Goal: Information Seeking & Learning: Learn about a topic

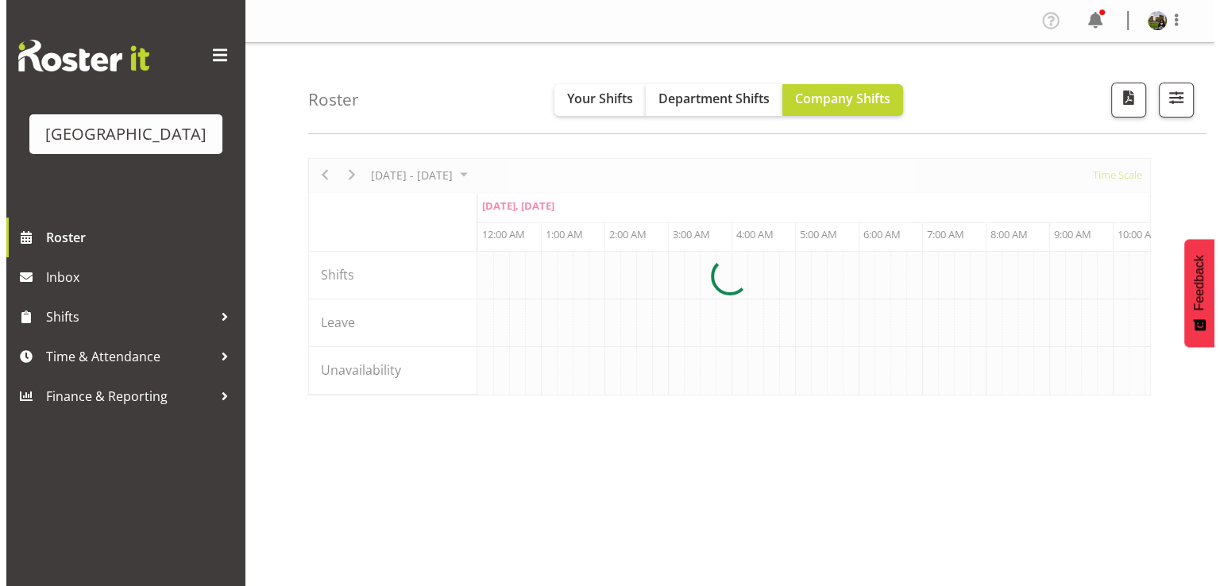
scroll to position [0, 3050]
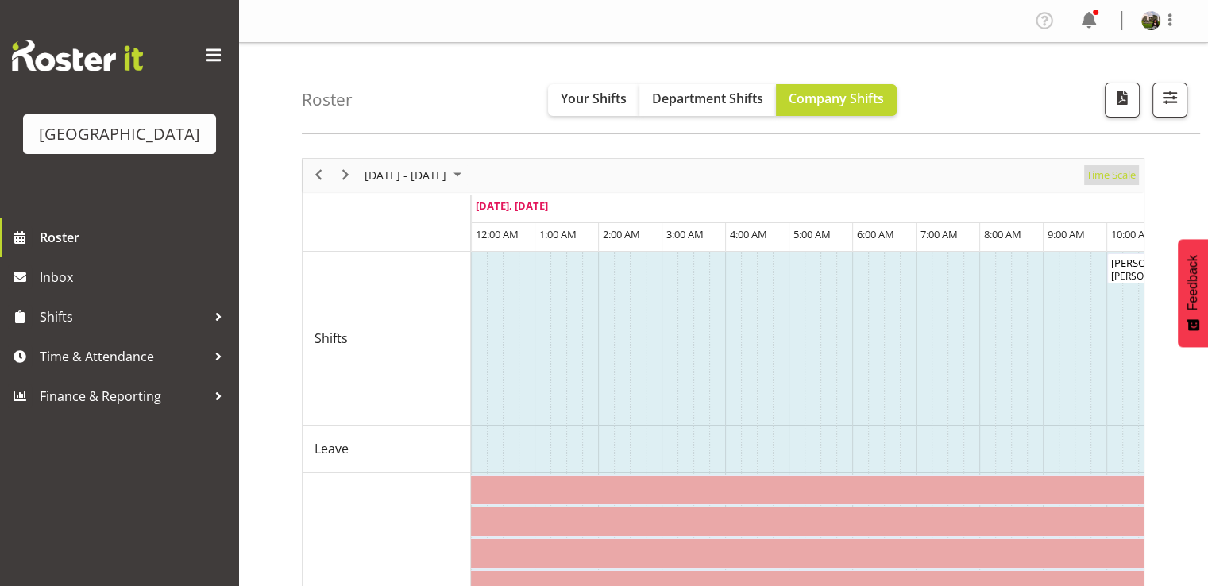
click at [1106, 179] on span "Time Scale" at bounding box center [1111, 175] width 52 height 20
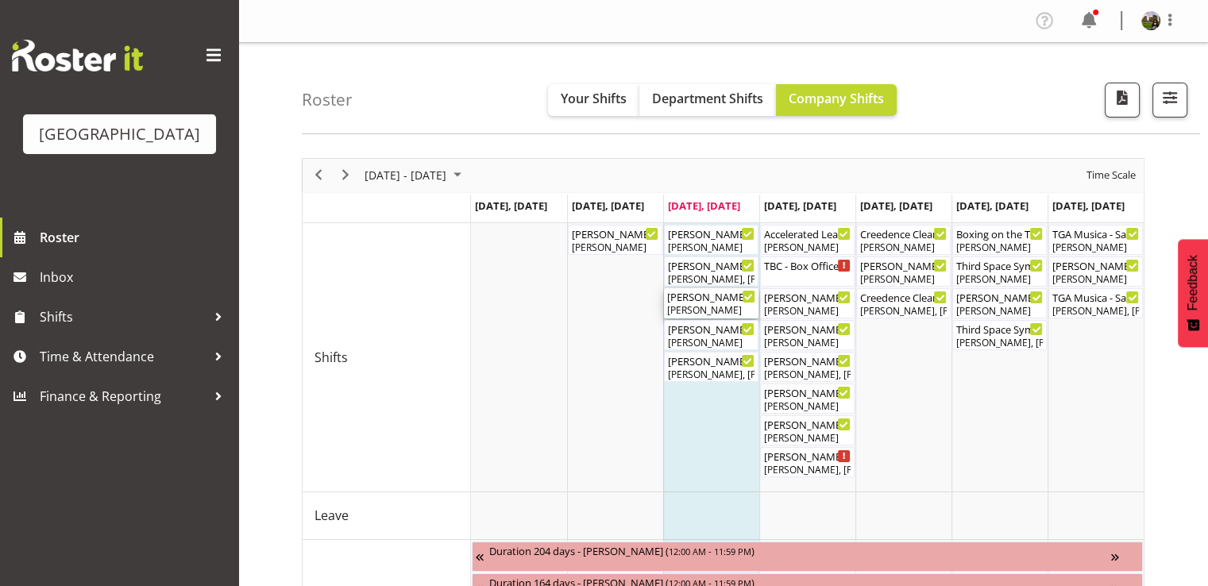
click at [712, 306] on div "[PERSON_NAME]" at bounding box center [711, 310] width 88 height 14
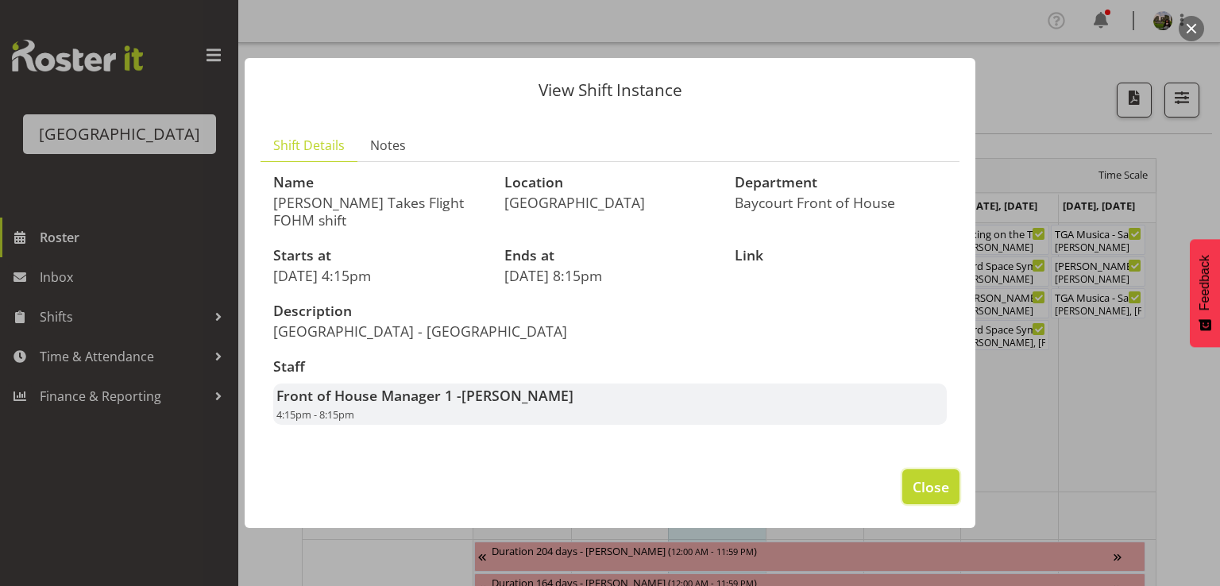
click at [924, 480] on span "Close" at bounding box center [931, 487] width 37 height 21
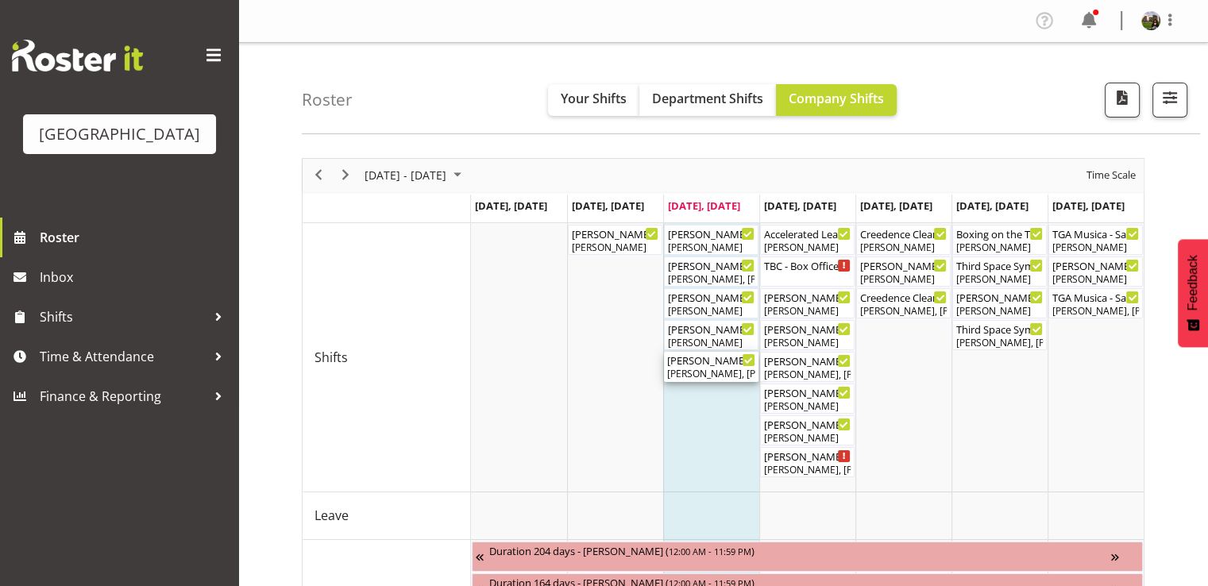
click at [698, 365] on div "[PERSON_NAME] Takes Flight ( 05:00 PM - 08:00 PM )" at bounding box center [711, 360] width 88 height 16
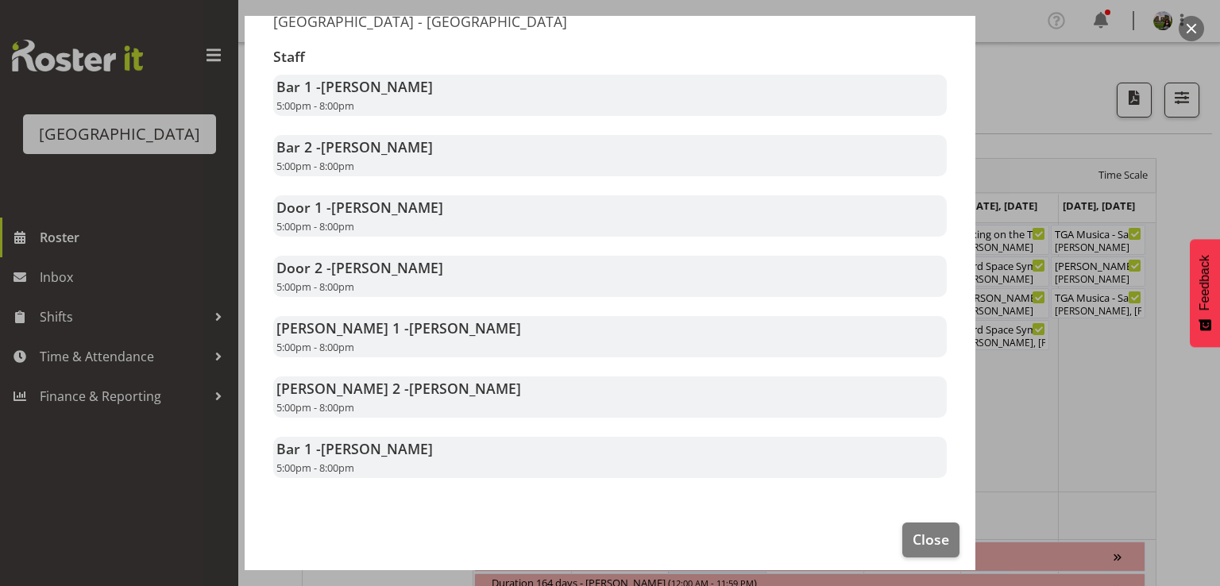
scroll to position [318, 0]
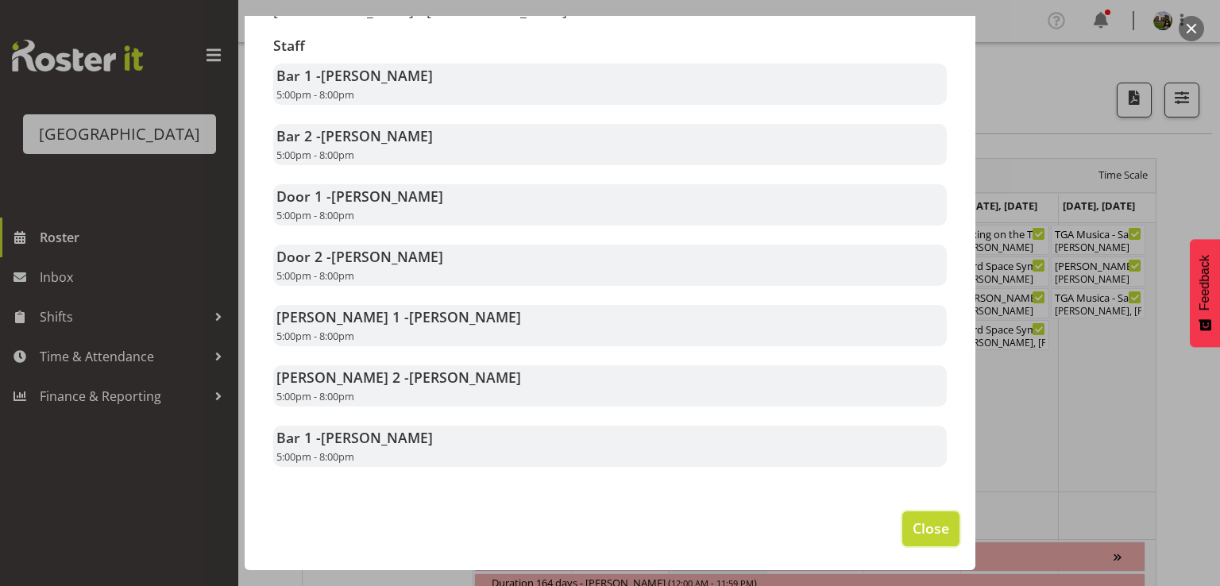
click at [921, 532] on span "Close" at bounding box center [931, 528] width 37 height 21
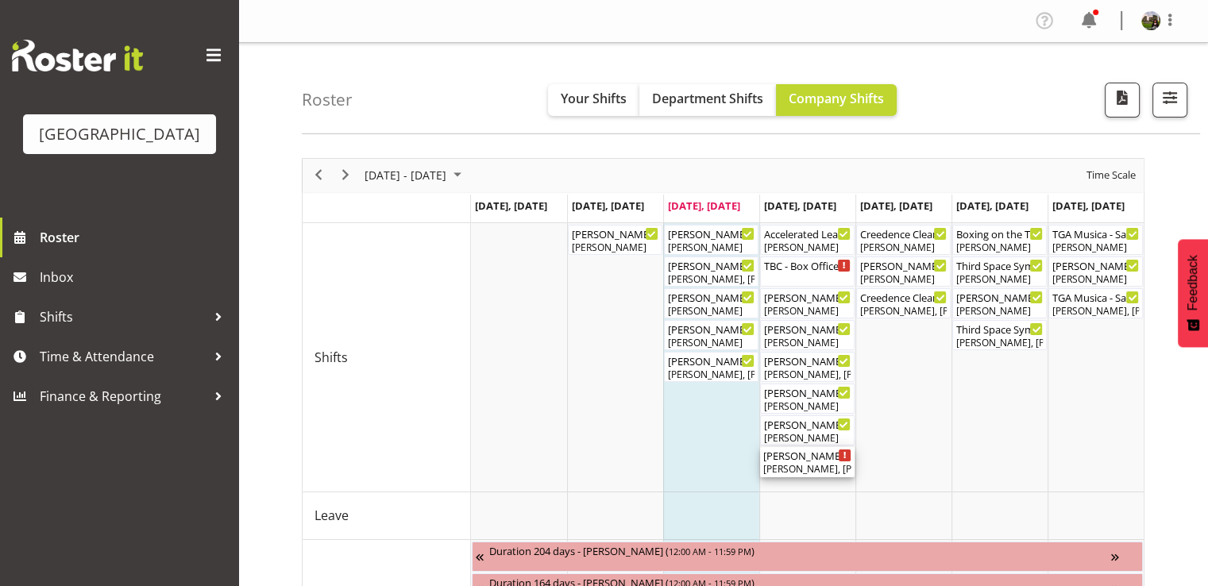
click at [801, 465] on div "[PERSON_NAME], [PERSON_NAME], [PERSON_NAME], [PERSON_NAME], [PERSON_NAME], [PER…" at bounding box center [807, 469] width 88 height 14
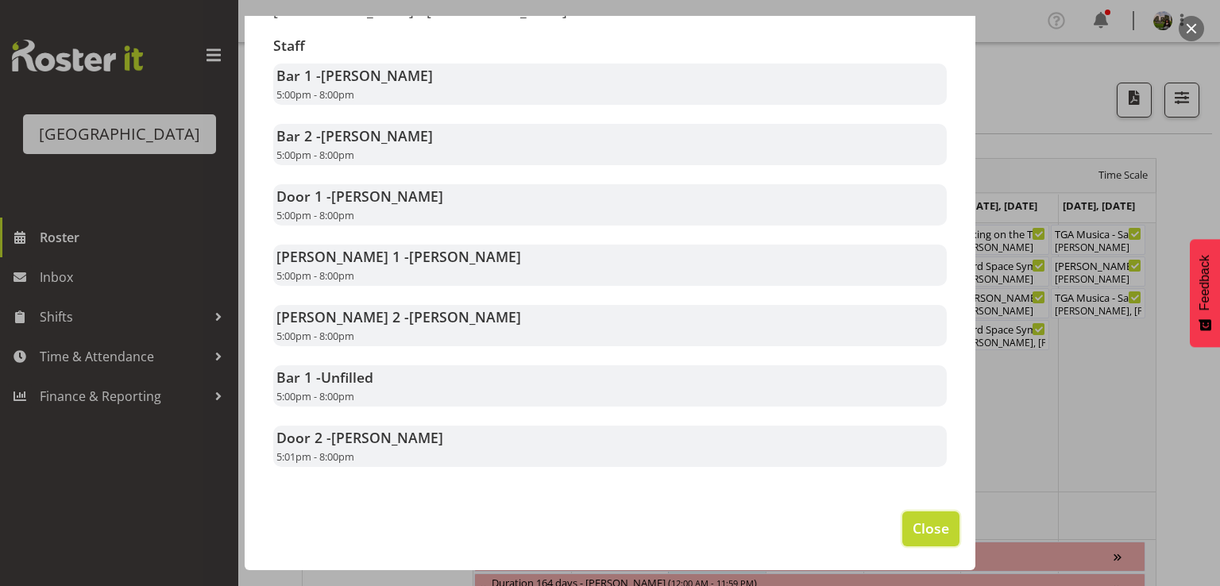
click at [902, 523] on button "Close" at bounding box center [930, 528] width 57 height 35
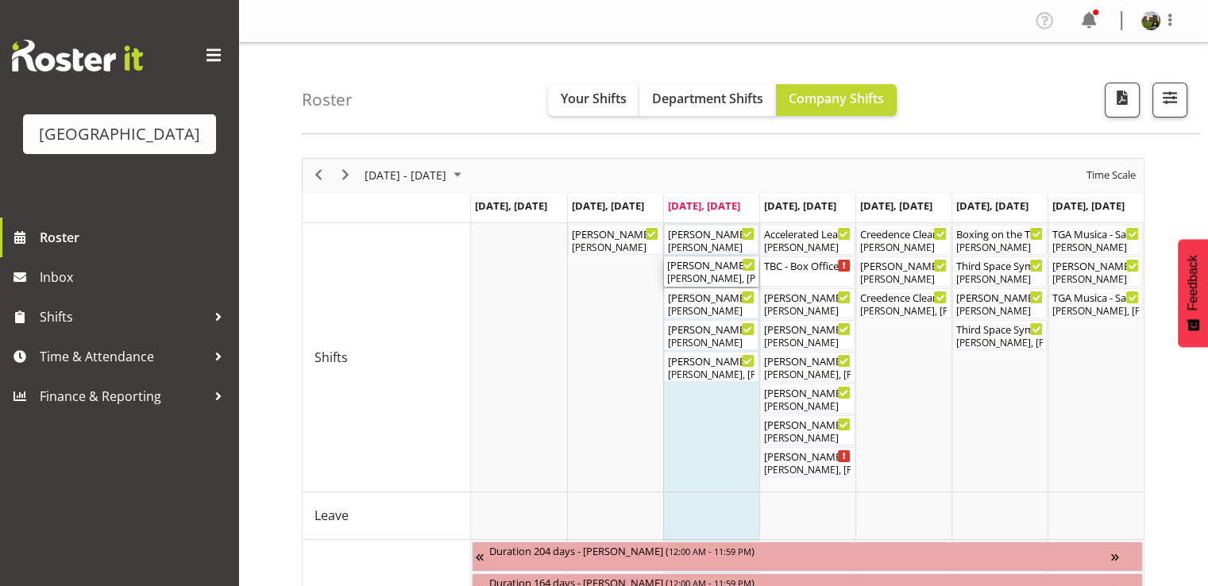
click at [697, 276] on div "[PERSON_NAME], [PERSON_NAME]" at bounding box center [711, 279] width 88 height 14
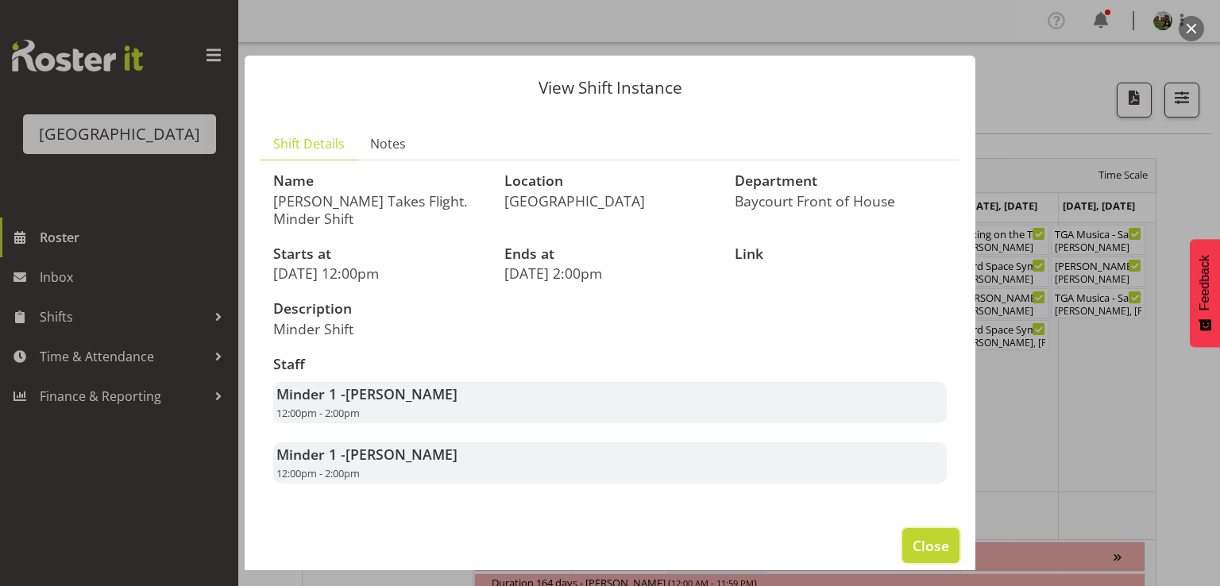
click at [914, 542] on span "Close" at bounding box center [931, 545] width 37 height 21
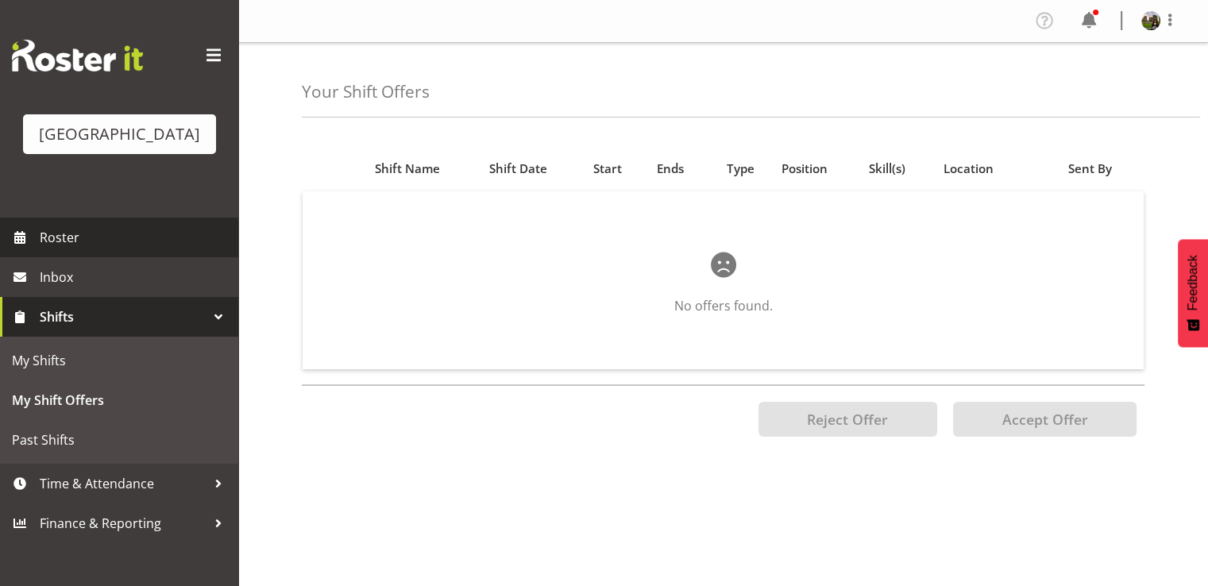
click at [77, 249] on span "Roster" at bounding box center [135, 238] width 191 height 24
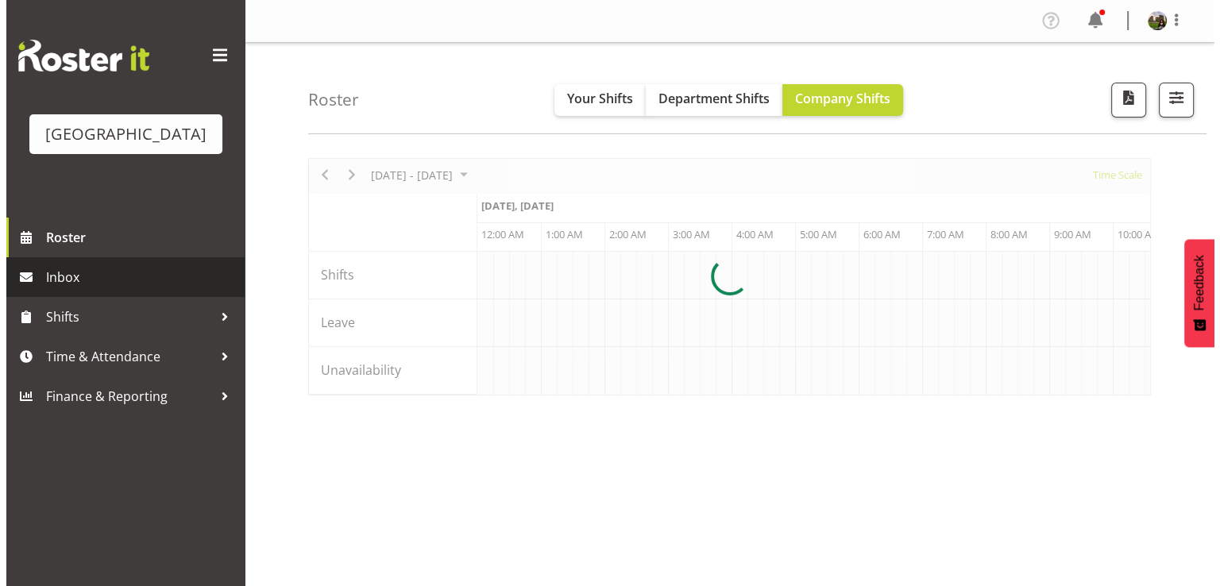
scroll to position [0, 3050]
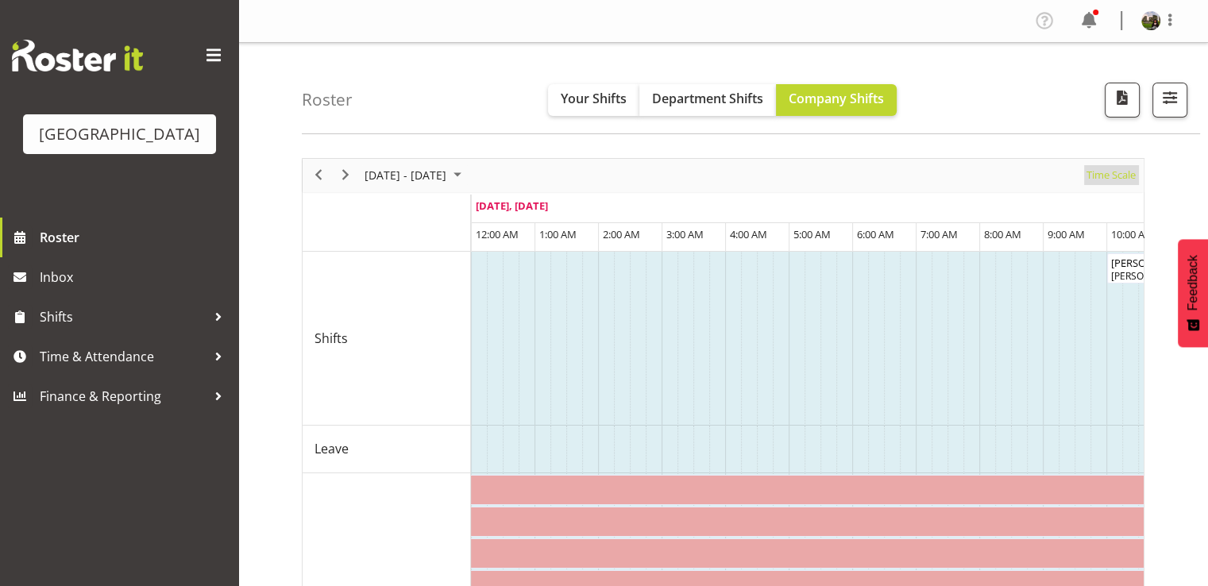
click at [1089, 177] on span "Time Scale" at bounding box center [1111, 175] width 52 height 20
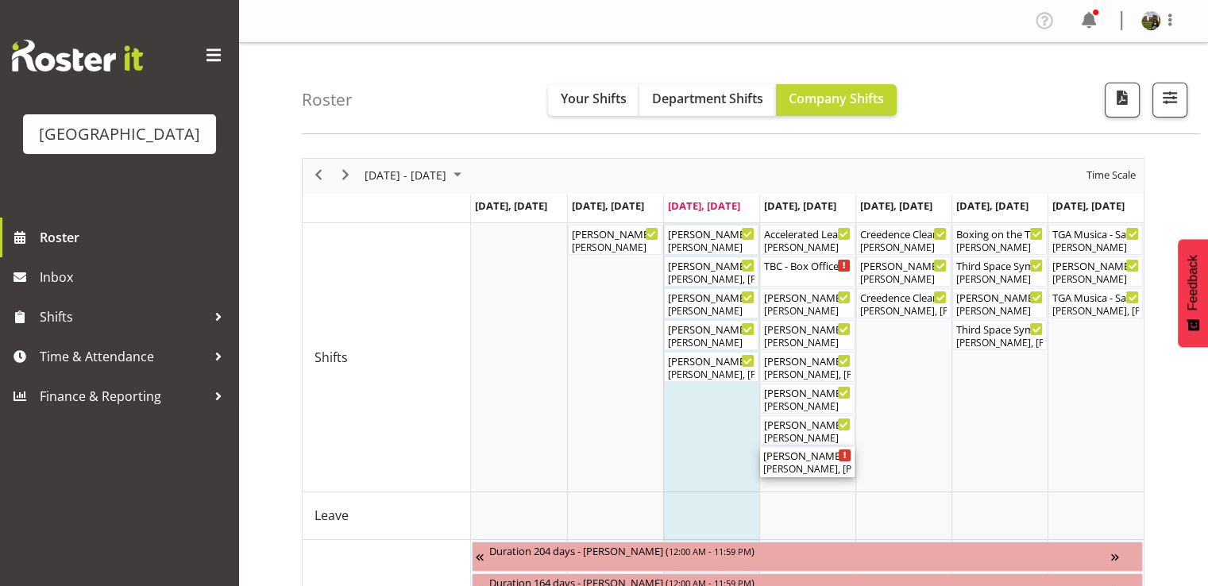
click at [797, 469] on div "[PERSON_NAME], [PERSON_NAME], [PERSON_NAME], [PERSON_NAME], [PERSON_NAME], [PER…" at bounding box center [807, 469] width 88 height 14
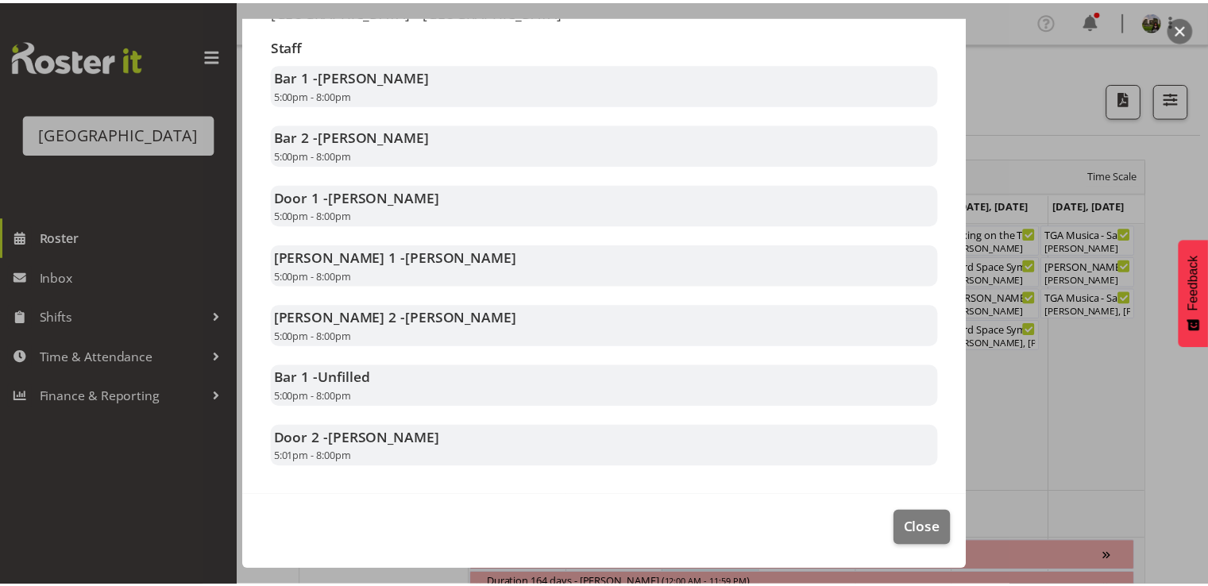
scroll to position [318, 0]
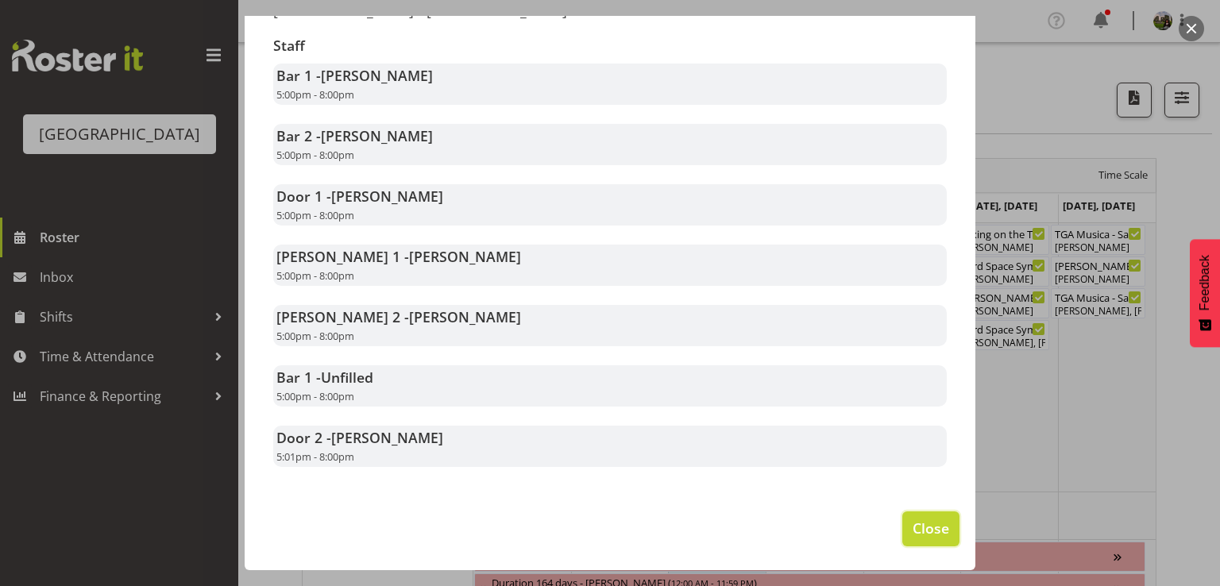
click at [918, 523] on span "Close" at bounding box center [931, 528] width 37 height 21
